Goal: Task Accomplishment & Management: Manage account settings

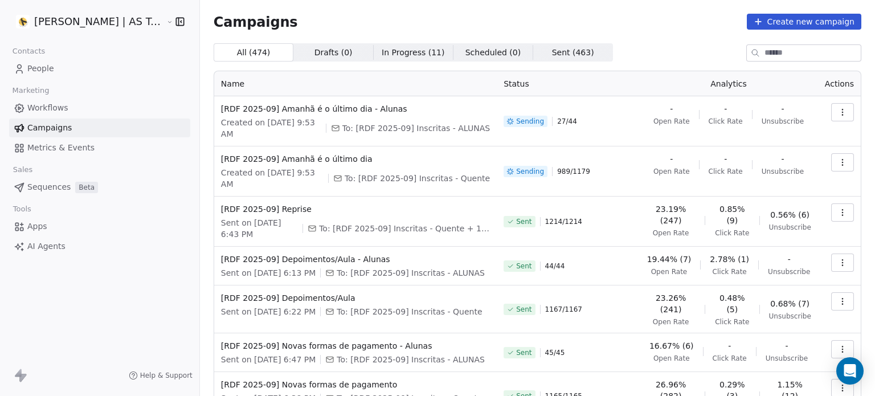
click at [645, 71] on div "Name Status Analytics Actions [RDF 2025-09] Amanhã é o último dia - Alunas Crea…" at bounding box center [538, 308] width 648 height 475
